Goal: Information Seeking & Learning: Find specific fact

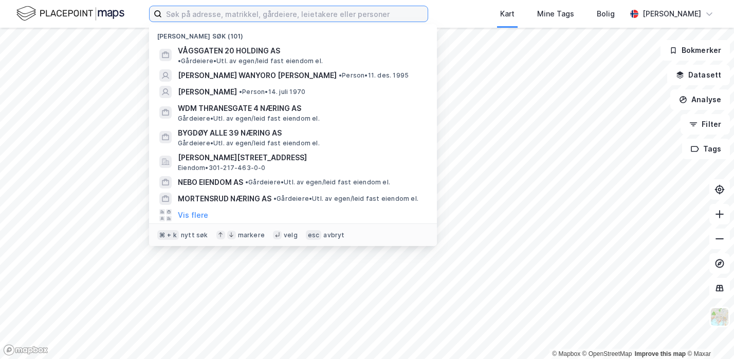
click at [171, 9] on input at bounding box center [295, 13] width 266 height 15
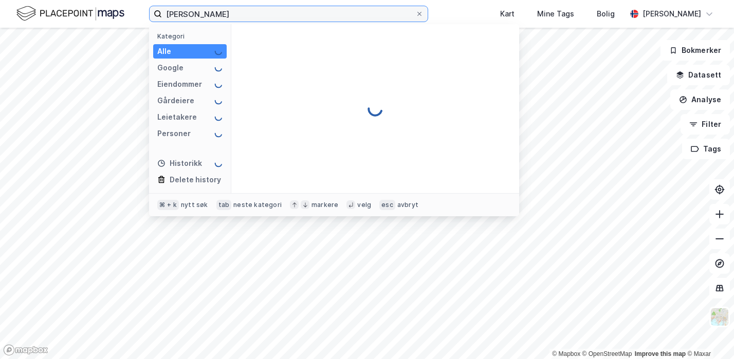
type input "[PERSON_NAME]"
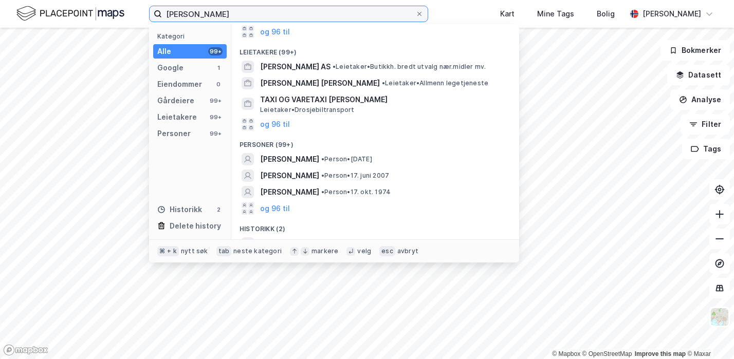
scroll to position [117, 0]
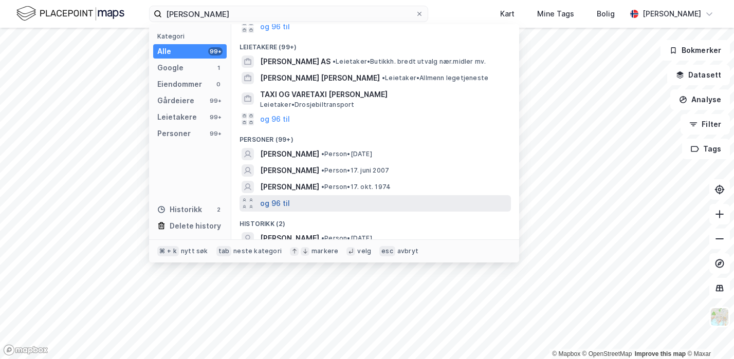
click at [272, 198] on button "og 96 til" at bounding box center [275, 203] width 30 height 12
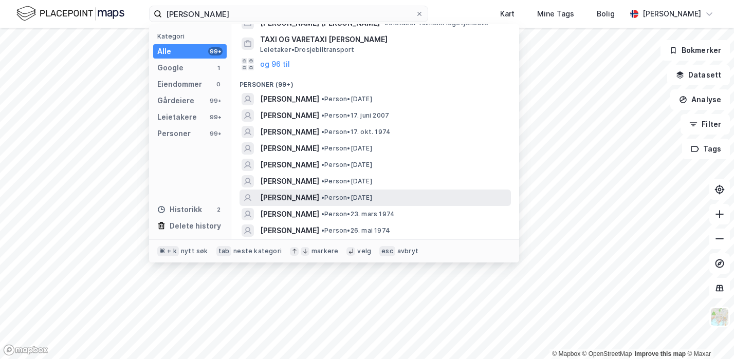
scroll to position [173, 0]
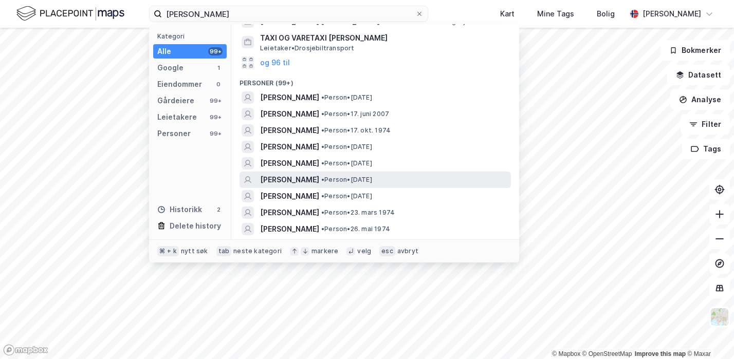
click at [296, 174] on span "[PERSON_NAME]" at bounding box center [289, 180] width 59 height 12
